Goal: Task Accomplishment & Management: Manage account settings

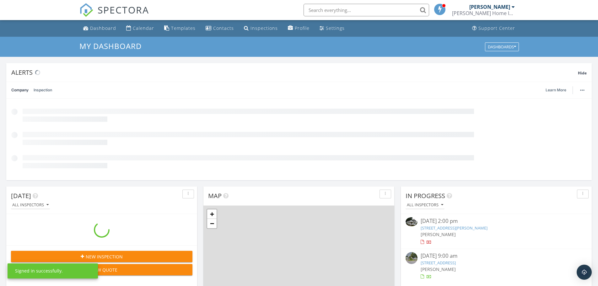
scroll to position [581, 608]
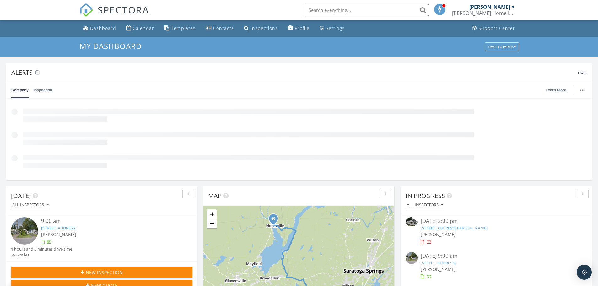
click at [480, 227] on link "27 Thomas St, West Glens Falls, NY 12804" at bounding box center [454, 228] width 67 height 6
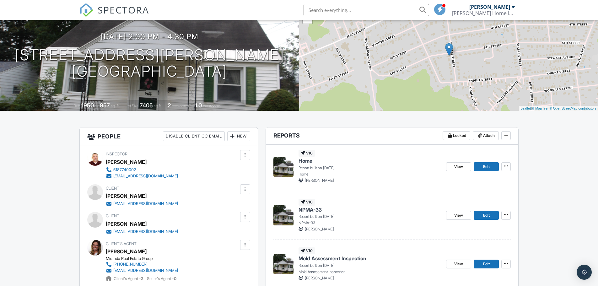
scroll to position [105, 0]
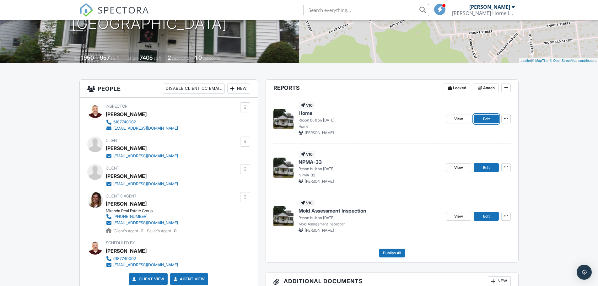
click at [485, 116] on span "Edit" at bounding box center [486, 119] width 7 height 6
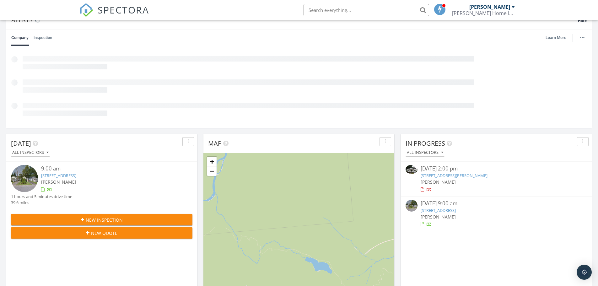
scroll to position [105, 0]
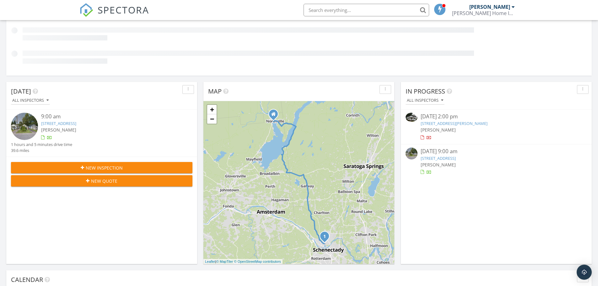
click at [472, 122] on link "27 Thomas St, West Glens Falls, NY 12804" at bounding box center [454, 124] width 67 height 6
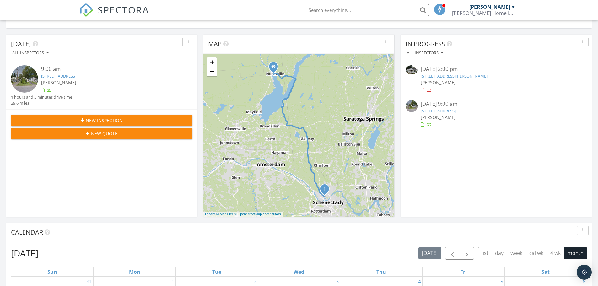
click at [470, 75] on link "27 Thomas St, West Glens Falls, NY 12804" at bounding box center [454, 76] width 67 height 6
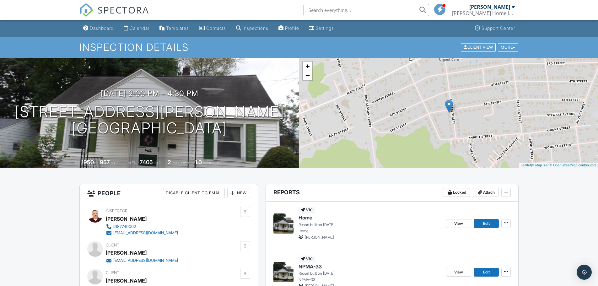
scroll to position [157, 0]
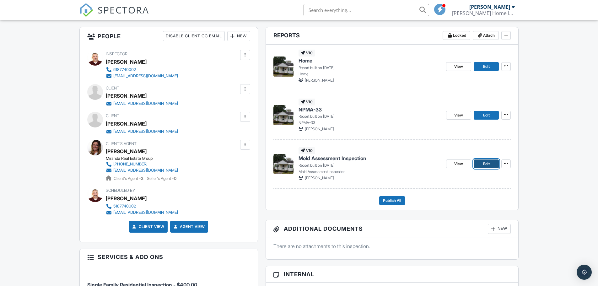
click at [484, 162] on span "Edit" at bounding box center [486, 164] width 7 height 6
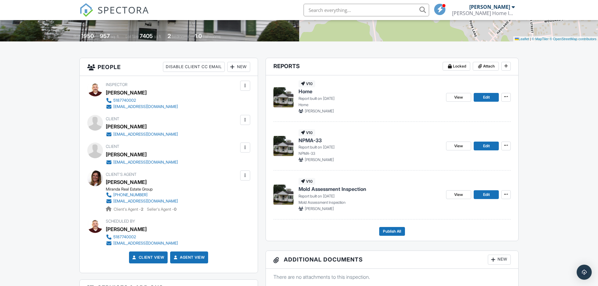
scroll to position [105, 0]
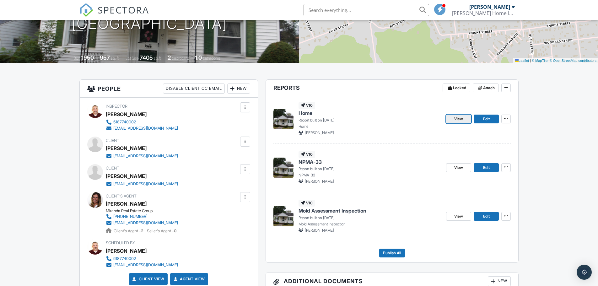
click at [460, 122] on link "View" at bounding box center [458, 119] width 25 height 9
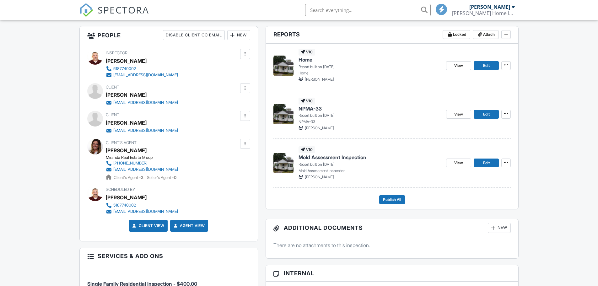
scroll to position [209, 0]
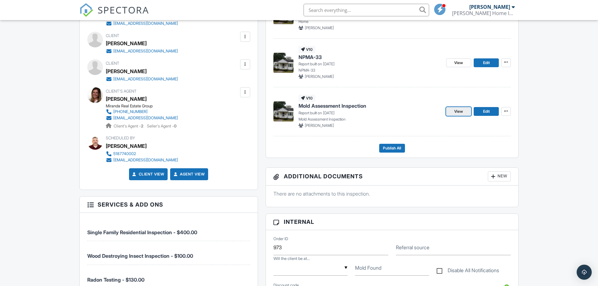
click at [457, 112] on span "View" at bounding box center [458, 111] width 9 height 6
click at [399, 152] on button "Publish All" at bounding box center [392, 148] width 26 height 9
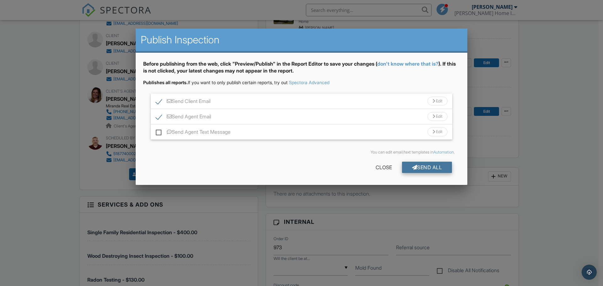
click at [422, 167] on div "Send All" at bounding box center [427, 167] width 50 height 11
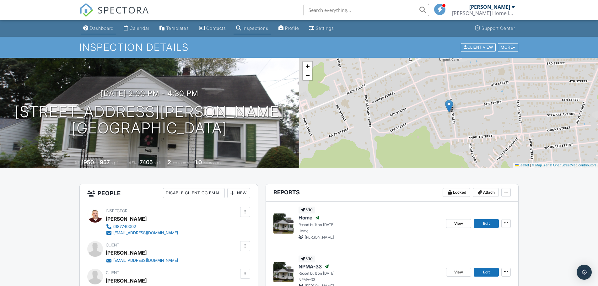
click at [110, 30] on div "Dashboard" at bounding box center [102, 27] width 24 height 5
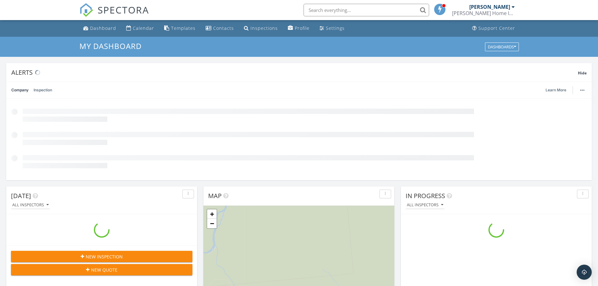
scroll to position [581, 608]
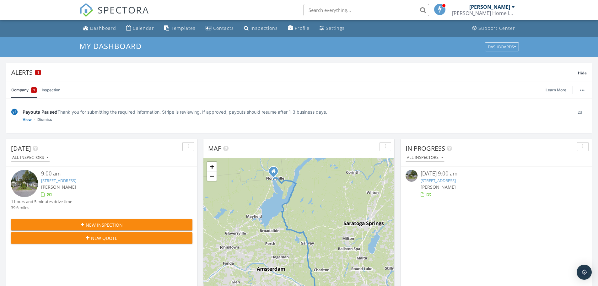
click at [456, 178] on link "95 Cuthbert St, Scotia, NY 12302" at bounding box center [438, 181] width 35 height 6
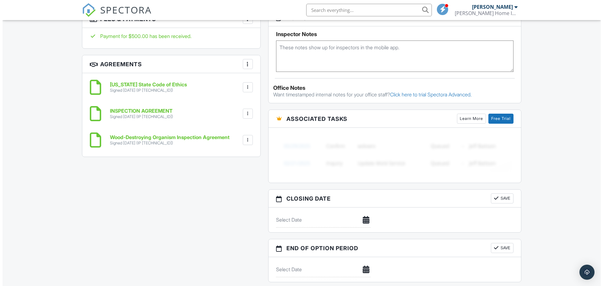
scroll to position [418, 0]
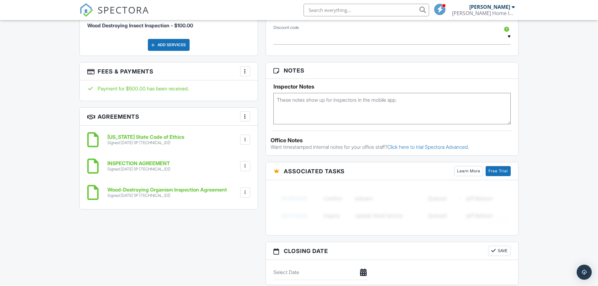
click at [247, 71] on div at bounding box center [245, 71] width 6 height 6
click at [269, 92] on li "Edit Fees & Payments" at bounding box center [277, 91] width 66 height 16
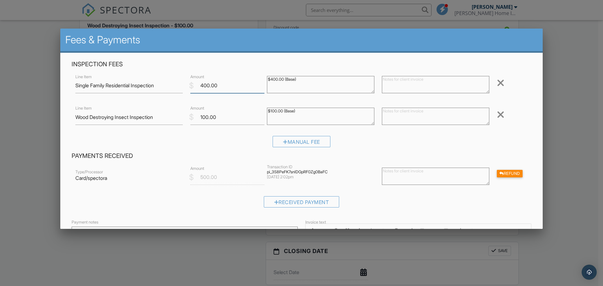
drag, startPoint x: 219, startPoint y: 90, endPoint x: 199, endPoint y: 90, distance: 20.1
click at [199, 90] on input "400.00" at bounding box center [227, 85] width 74 height 15
type input "50"
click at [497, 113] on div at bounding box center [501, 115] width 8 height 10
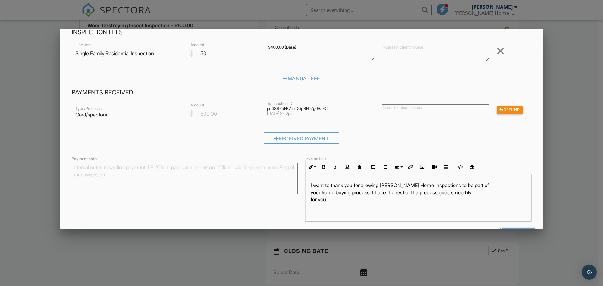
scroll to position [54, 0]
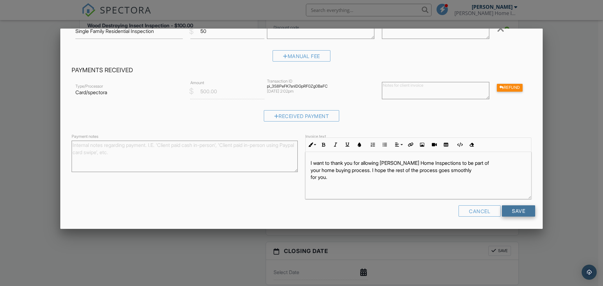
click at [515, 211] on input "Save" at bounding box center [518, 210] width 33 height 11
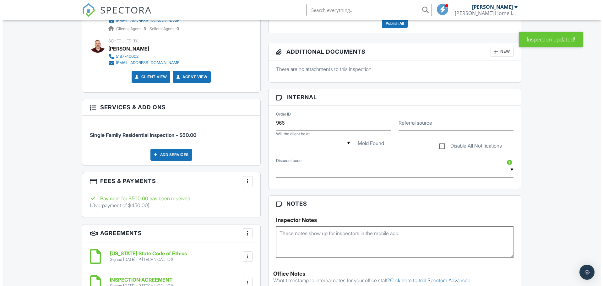
scroll to position [366, 0]
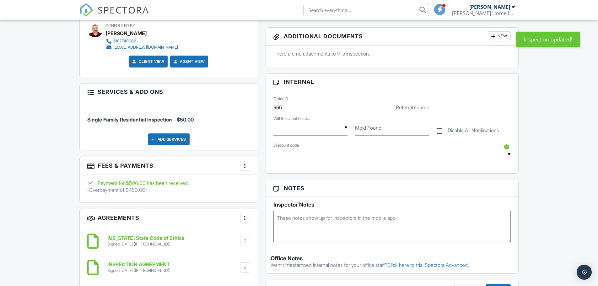
click at [246, 166] on div at bounding box center [245, 166] width 6 height 6
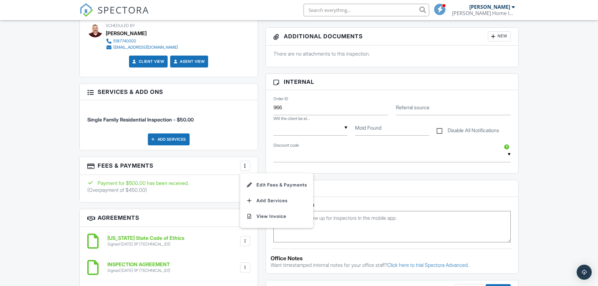
click at [220, 185] on div "Payment for $500.00 has been received." at bounding box center [168, 183] width 163 height 7
click at [242, 168] on div at bounding box center [245, 166] width 6 height 6
click at [271, 188] on li "Edit Fees & Payments" at bounding box center [277, 185] width 66 height 16
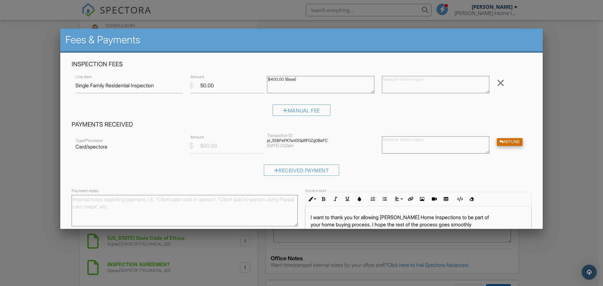
click at [512, 144] on div "Refund" at bounding box center [510, 142] width 26 height 8
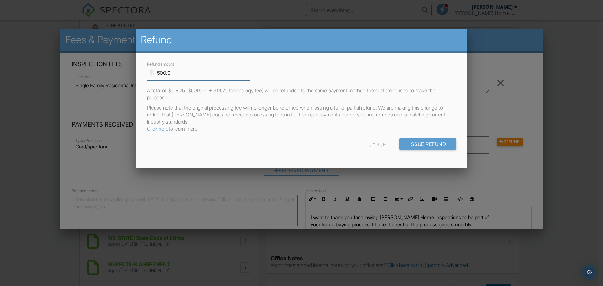
drag, startPoint x: 191, startPoint y: 75, endPoint x: 137, endPoint y: 67, distance: 55.0
click at [138, 73] on div "$ Refund amount 500.0 A total of $519.75 ($500.00 + $19.75 technology fee) will…" at bounding box center [301, 111] width 331 height 116
type input "450"
click at [435, 140] on input "Issue Refund" at bounding box center [427, 143] width 56 height 11
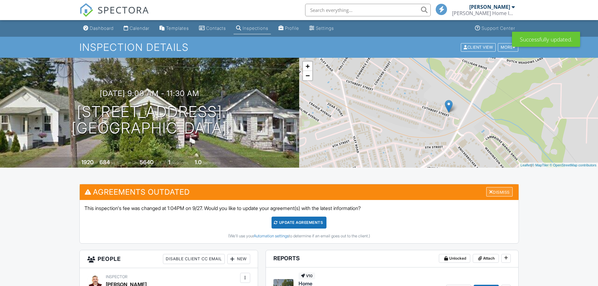
click at [496, 190] on div "Dismiss" at bounding box center [499, 192] width 26 height 10
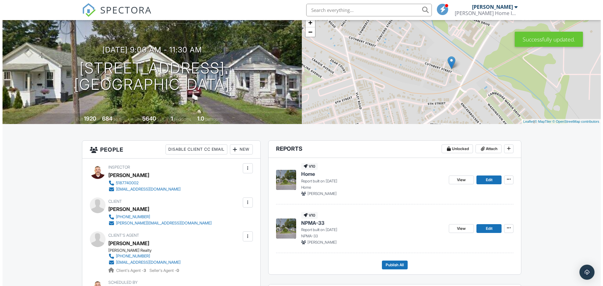
scroll to position [52, 0]
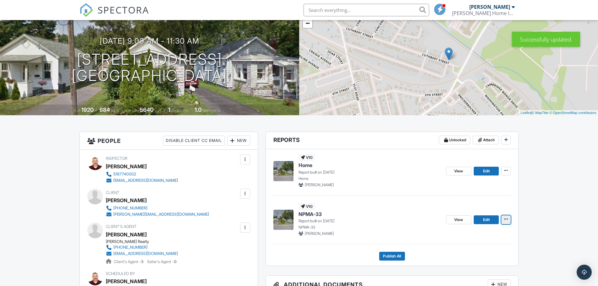
click at [507, 217] on icon at bounding box center [506, 219] width 4 height 4
click at [465, 265] on input "Delete Report" at bounding box center [475, 266] width 64 height 14
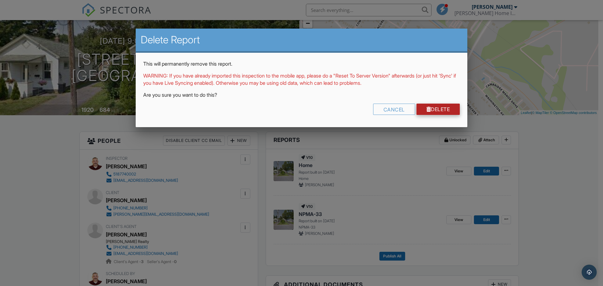
click at [439, 108] on link "Delete" at bounding box center [438, 109] width 44 height 11
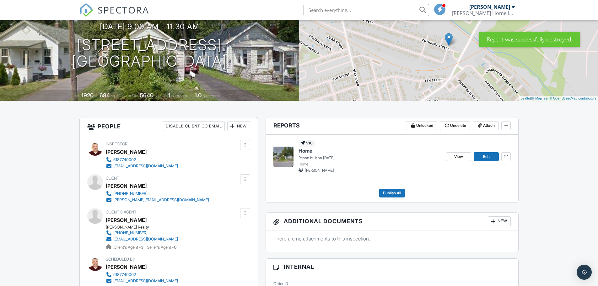
scroll to position [52, 0]
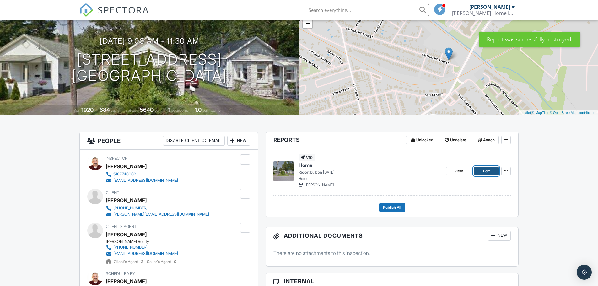
click at [489, 172] on span "Edit" at bounding box center [486, 171] width 7 height 6
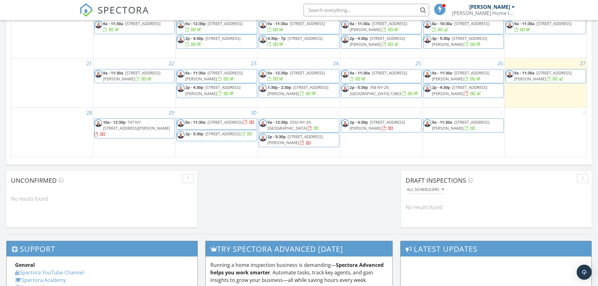
scroll to position [471, 0]
